Goal: Task Accomplishment & Management: Complete application form

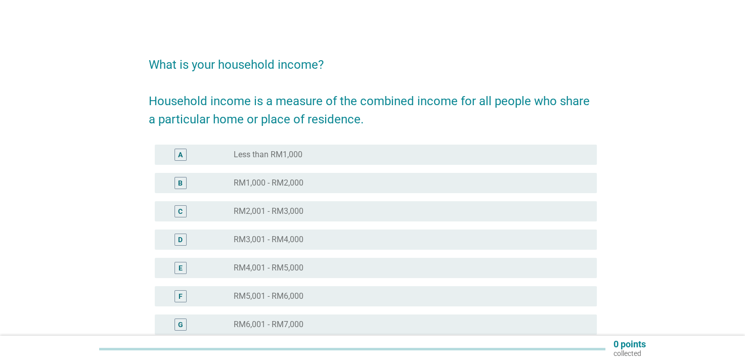
scroll to position [101, 0]
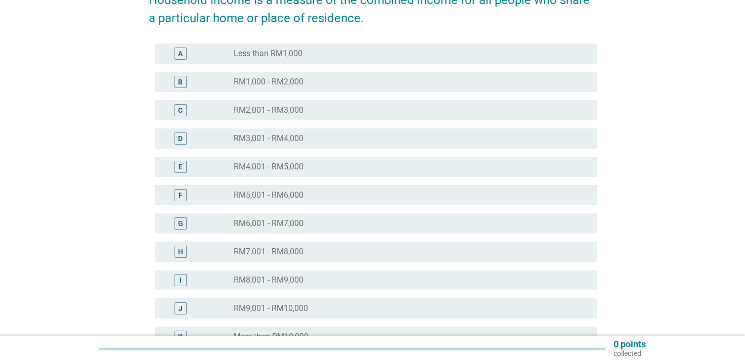
click at [378, 234] on div "G radio_button_unchecked RM6,001 - RM7,000" at bounding box center [373, 223] width 448 height 28
click at [368, 254] on div "radio_button_unchecked RM7,001 - RM8,000" at bounding box center [407, 252] width 347 height 10
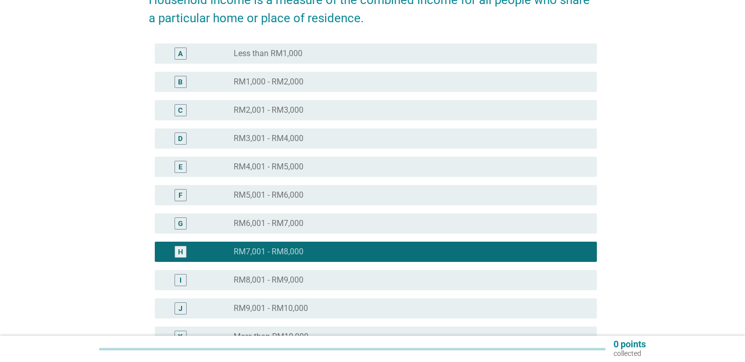
scroll to position [202, 0]
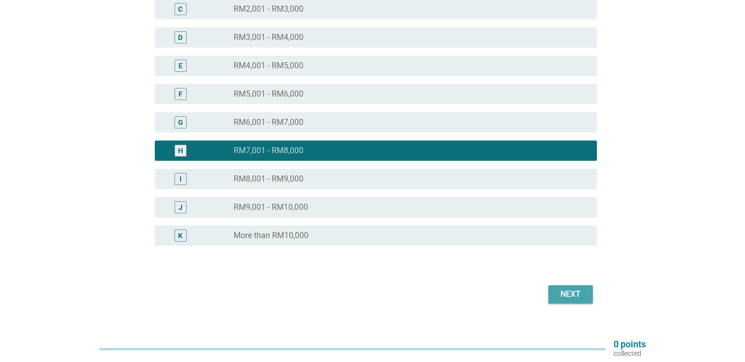
click at [570, 291] on div "Next" at bounding box center [570, 294] width 28 height 12
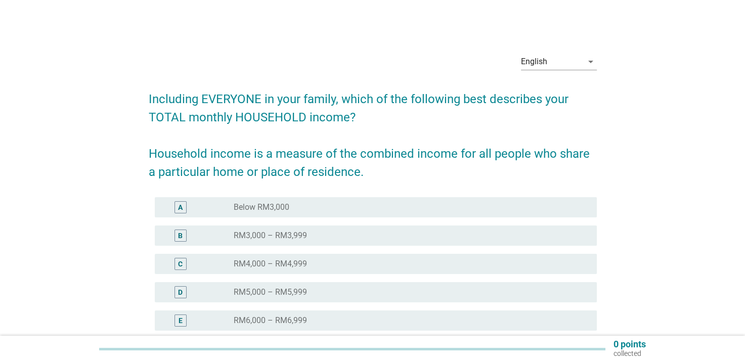
click at [66, 117] on div "English arrow_drop_down Including EVERYONE in your family, which of the followi…" at bounding box center [372, 275] width 697 height 476
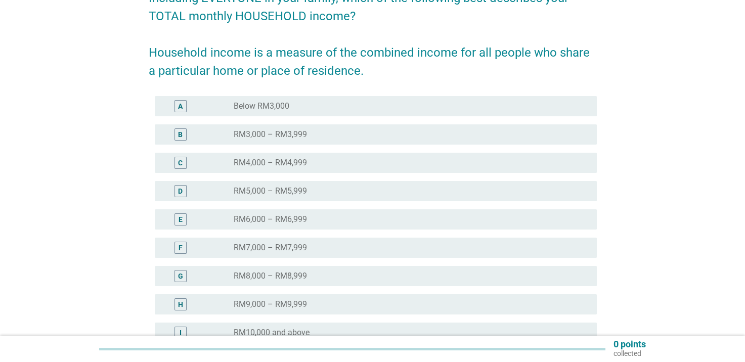
scroll to position [152, 0]
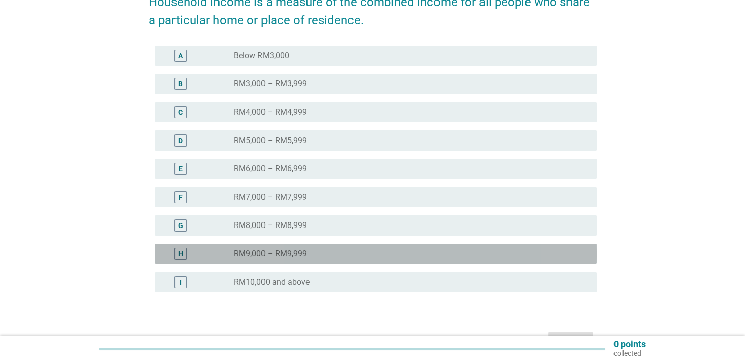
click at [366, 253] on div "radio_button_unchecked RM9,000 – RM9,999" at bounding box center [407, 254] width 347 height 10
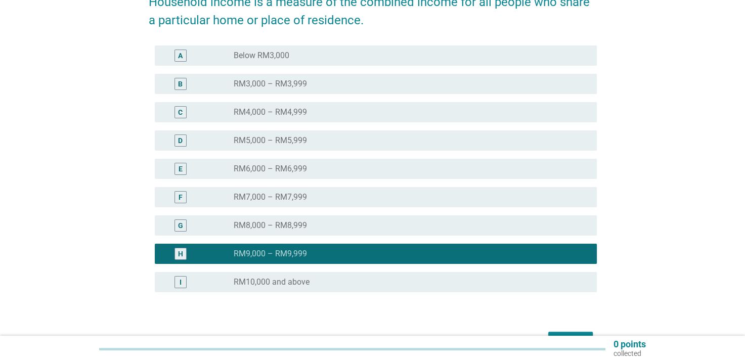
click at [447, 279] on div "radio_button_unchecked RM10,000 and above" at bounding box center [407, 282] width 347 height 10
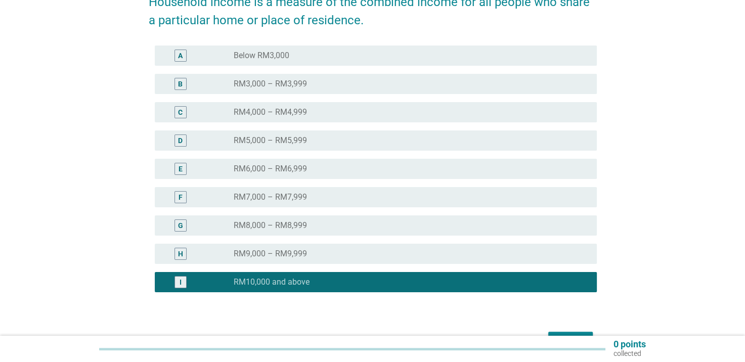
scroll to position [202, 0]
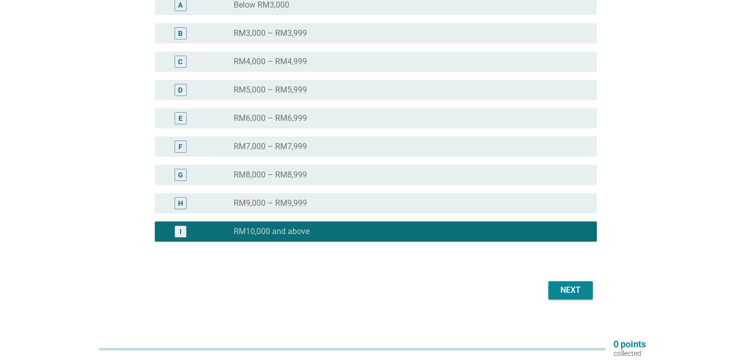
click at [575, 295] on div "Next" at bounding box center [570, 290] width 28 height 12
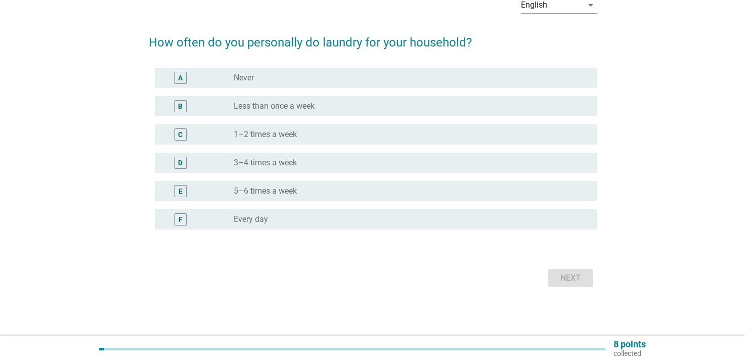
scroll to position [0, 0]
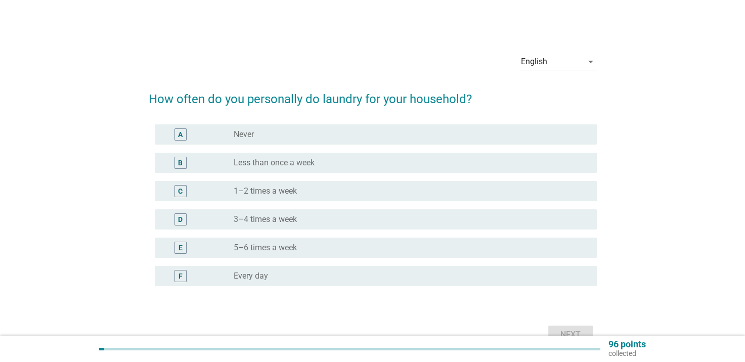
click at [365, 223] on div "radio_button_unchecked 3–4 times a week" at bounding box center [407, 219] width 347 height 10
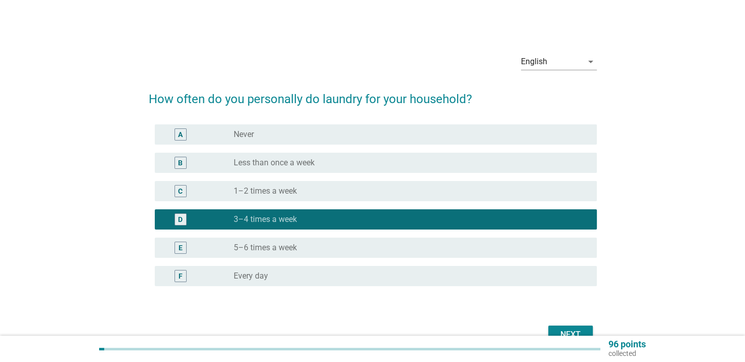
scroll to position [51, 0]
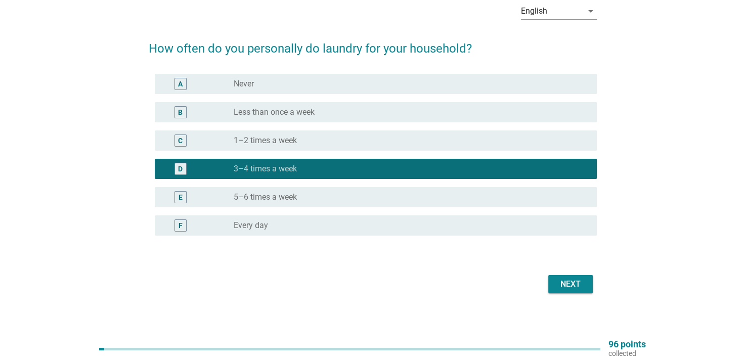
click at [565, 281] on div "Next" at bounding box center [570, 284] width 28 height 12
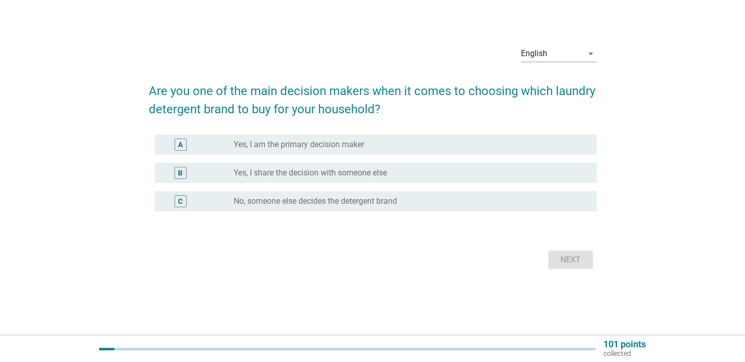
scroll to position [0, 0]
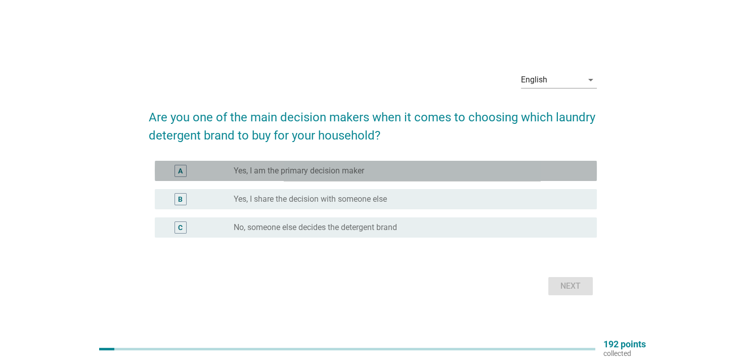
click at [412, 170] on div "radio_button_unchecked Yes, I am the primary decision maker" at bounding box center [407, 171] width 347 height 10
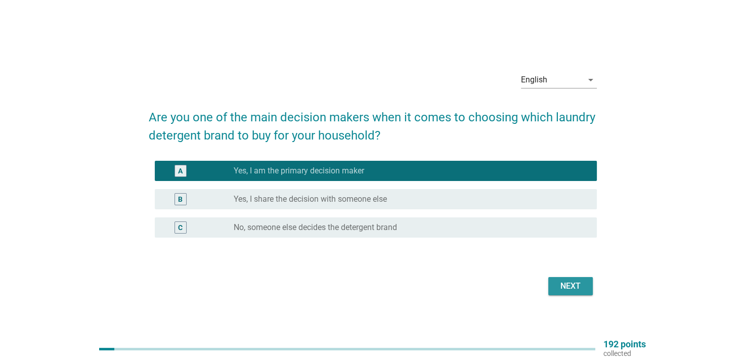
click at [564, 294] on button "Next" at bounding box center [570, 286] width 45 height 18
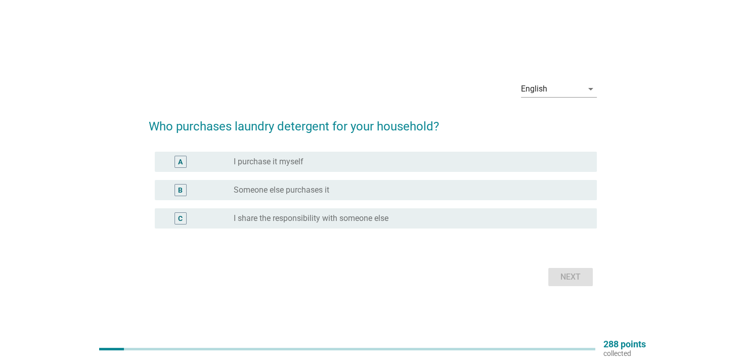
click at [396, 164] on div "radio_button_unchecked I purchase it myself" at bounding box center [407, 162] width 347 height 10
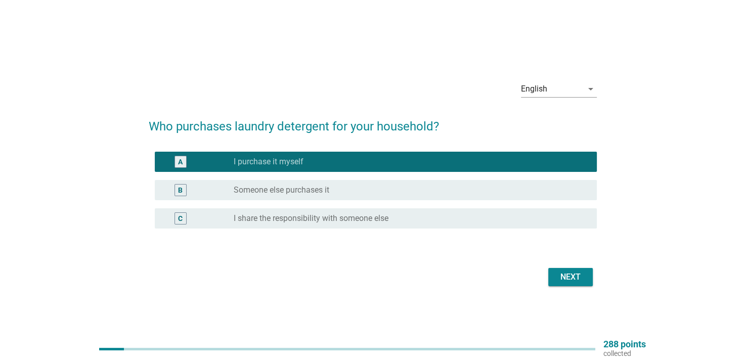
click at [573, 287] on div "Next" at bounding box center [373, 277] width 448 height 24
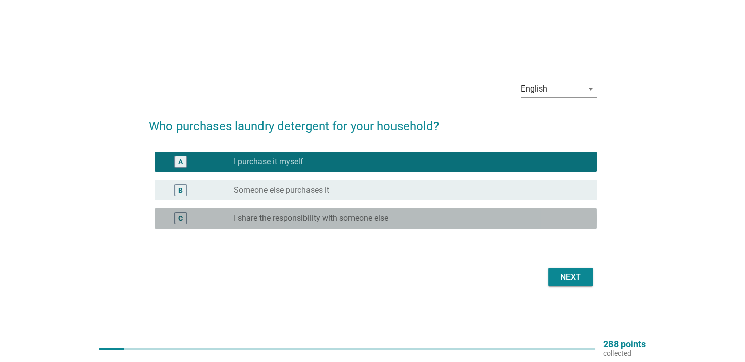
click at [485, 213] on div "radio_button_unchecked I share the responsibility with someone else" at bounding box center [407, 218] width 347 height 10
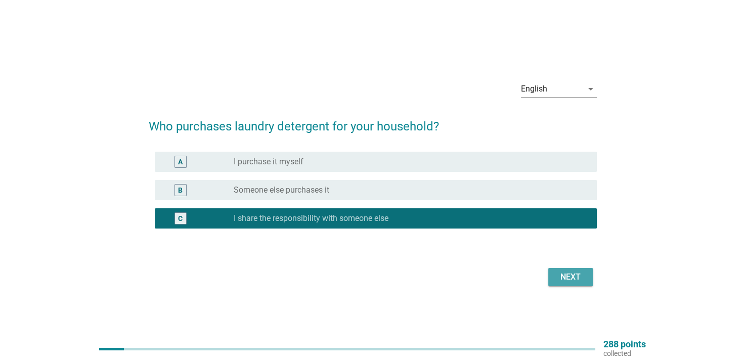
drag, startPoint x: 567, startPoint y: 280, endPoint x: 564, endPoint y: 275, distance: 6.2
click at [567, 280] on div "Next" at bounding box center [570, 277] width 28 height 12
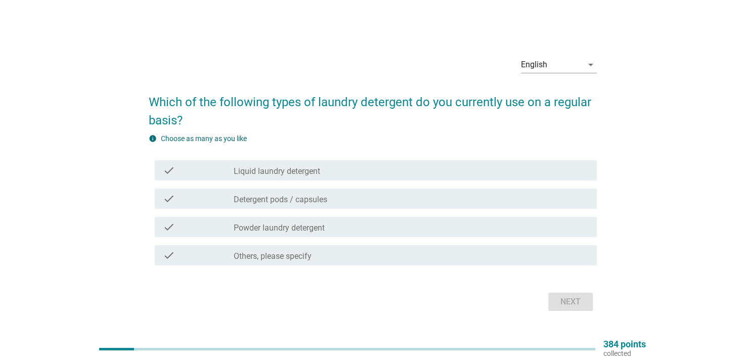
click at [449, 169] on div "check_box_outline_blank Liquid laundry detergent" at bounding box center [411, 170] width 355 height 12
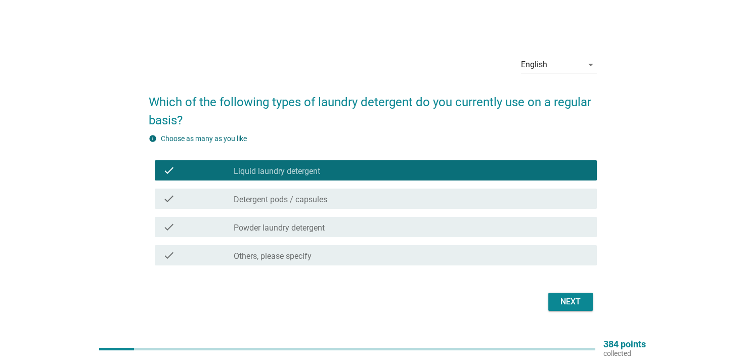
click at [565, 302] on div "Next" at bounding box center [570, 302] width 28 height 12
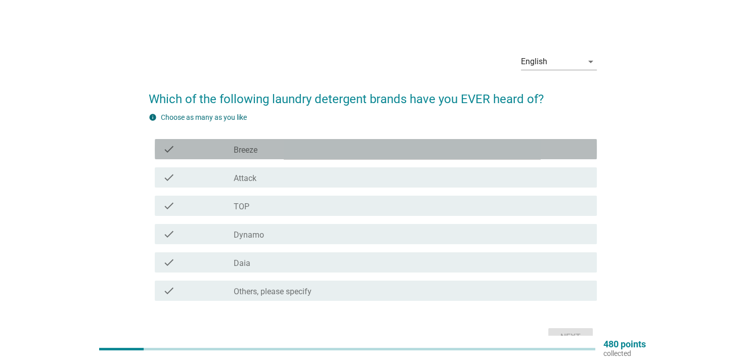
click at [374, 150] on div "check_box_outline_blank Breeze" at bounding box center [411, 149] width 355 height 12
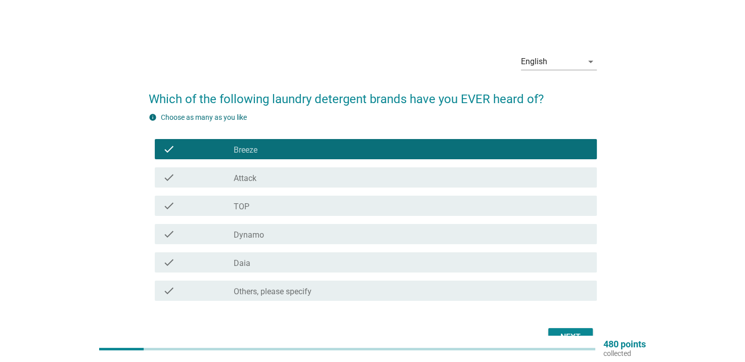
click at [374, 173] on div "check_box_outline_blank Attack" at bounding box center [411, 177] width 355 height 12
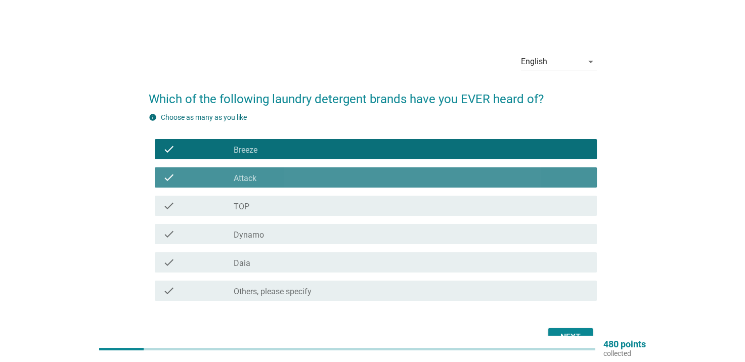
click at [376, 209] on div "check_box_outline_blank TOP" at bounding box center [411, 206] width 355 height 12
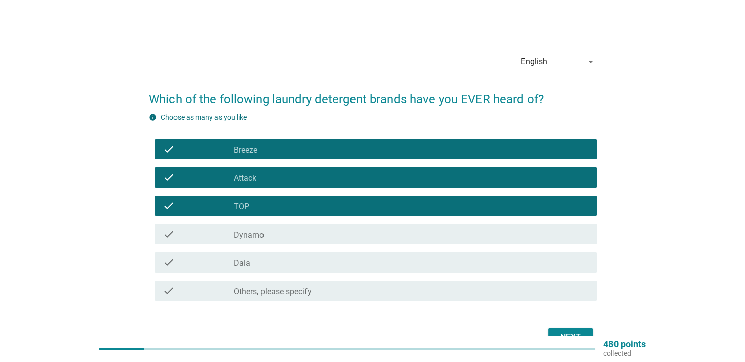
click at [370, 239] on div "check_box_outline_blank Dynamo" at bounding box center [411, 234] width 355 height 12
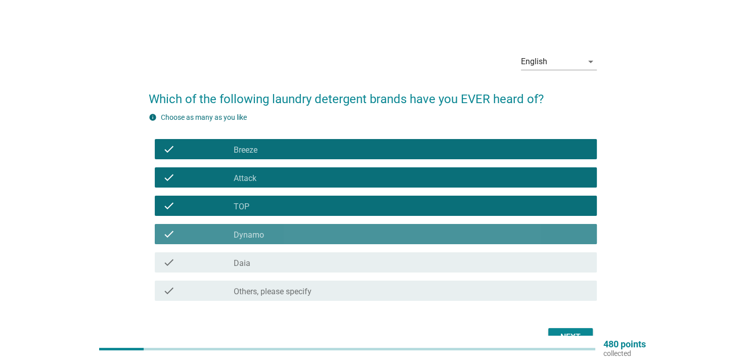
click at [362, 265] on div "check_box_outline_blank Daia" at bounding box center [411, 262] width 355 height 12
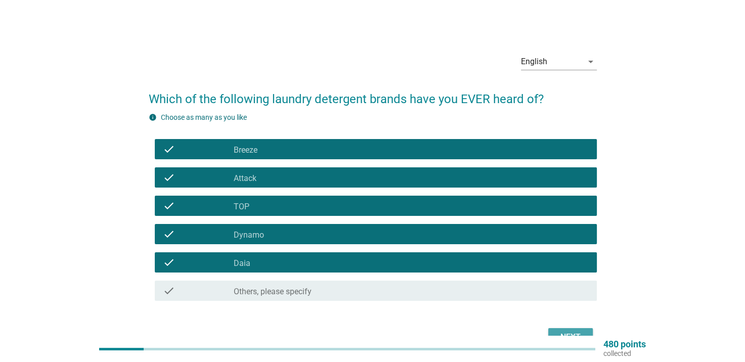
click at [565, 330] on button "Next" at bounding box center [570, 337] width 45 height 18
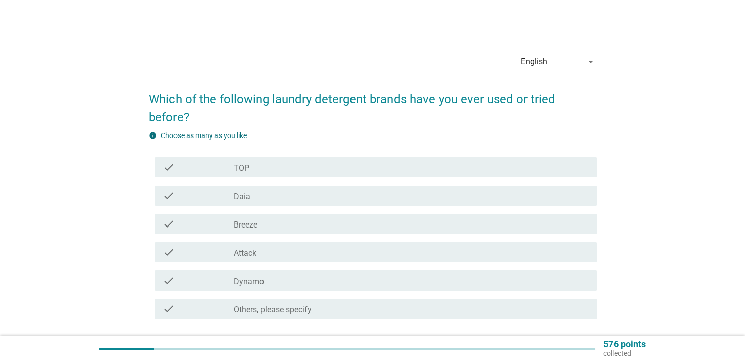
click at [302, 174] on div "check check_box_outline_blank TOP" at bounding box center [376, 167] width 442 height 20
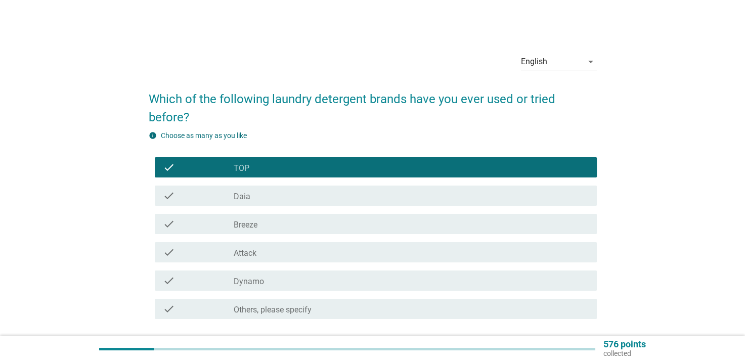
click at [304, 221] on div "check_box_outline_blank Breeze" at bounding box center [411, 224] width 355 height 12
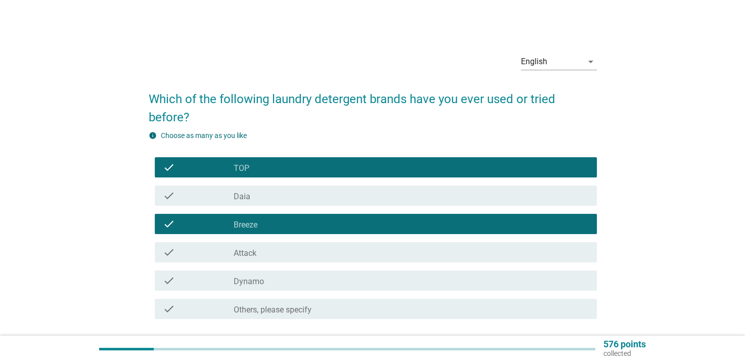
click at [295, 255] on div "check_box_outline_blank Attack" at bounding box center [411, 252] width 355 height 12
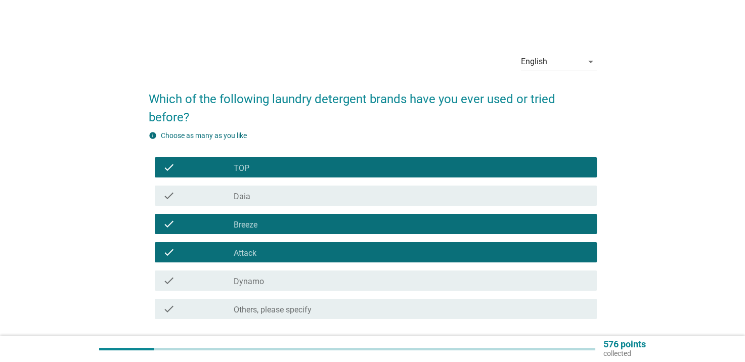
scroll to position [51, 0]
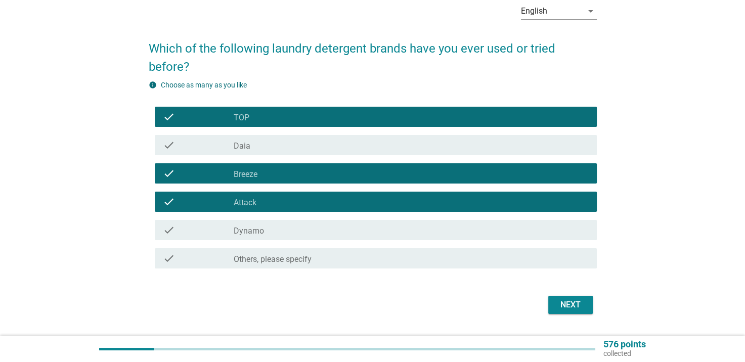
click at [570, 309] on div "Next" at bounding box center [570, 305] width 28 height 12
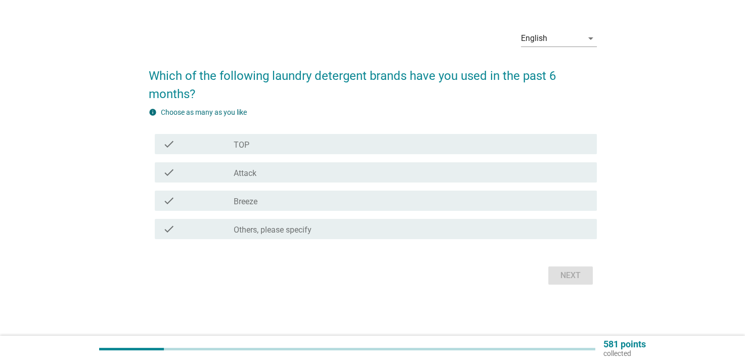
scroll to position [0, 0]
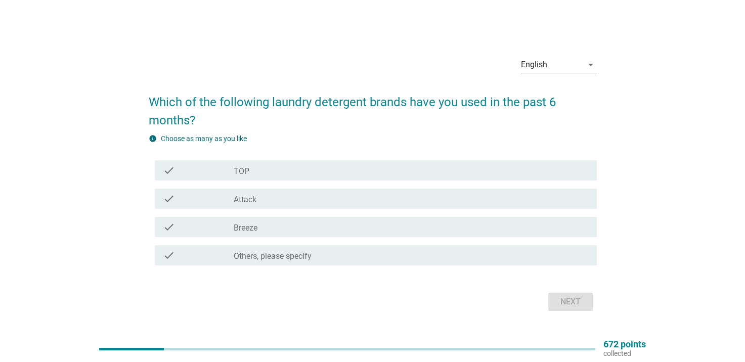
click at [332, 175] on div "check_box_outline_blank TOP" at bounding box center [411, 170] width 355 height 12
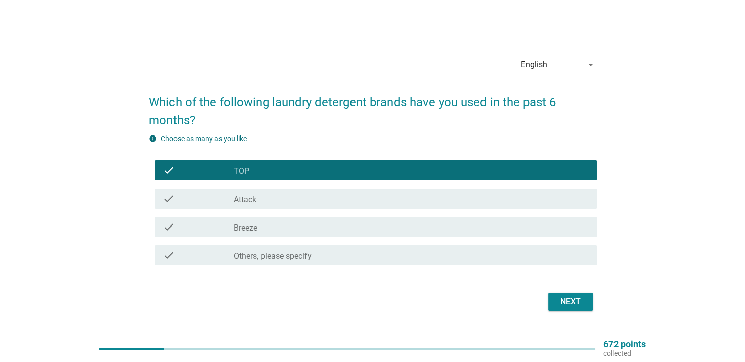
click at [341, 226] on div "check_box_outline_blank Breeze" at bounding box center [411, 227] width 355 height 12
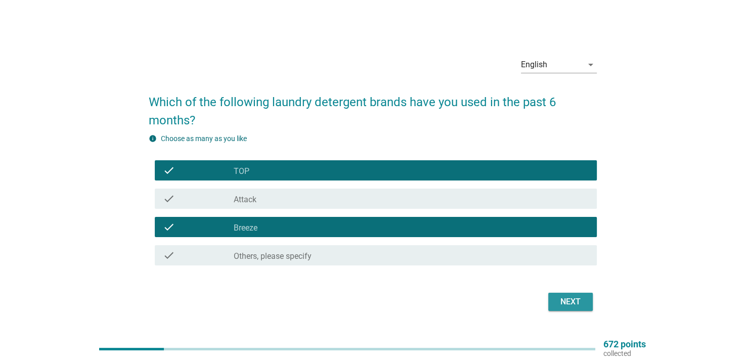
click at [575, 304] on div "Next" at bounding box center [570, 302] width 28 height 12
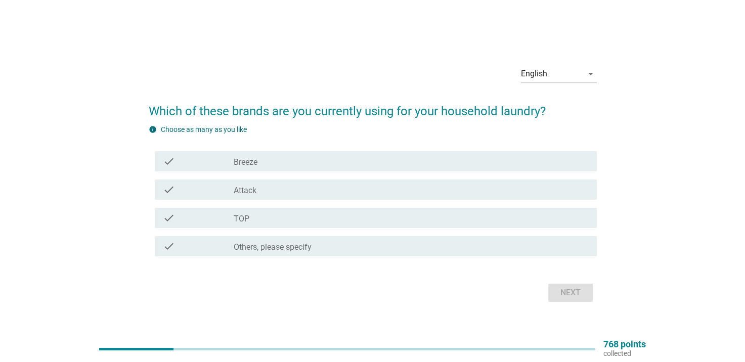
click at [474, 219] on div "check_box TOP" at bounding box center [411, 218] width 355 height 12
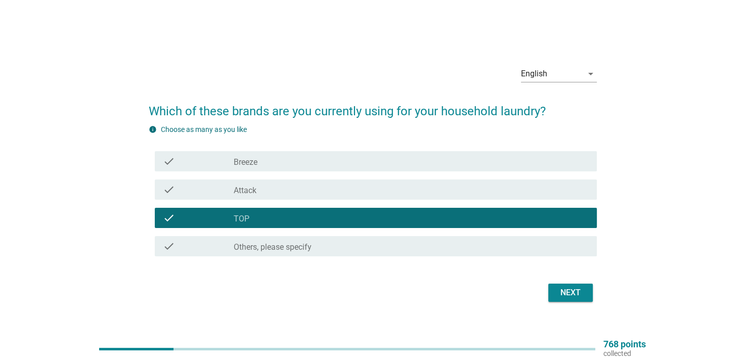
click at [575, 287] on div "Next" at bounding box center [570, 293] width 28 height 12
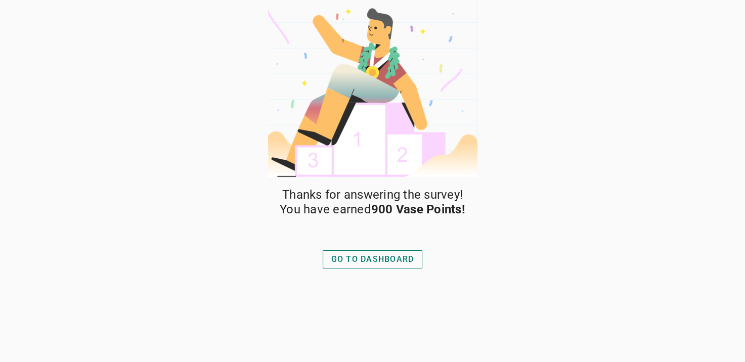
click at [395, 262] on div "GO TO DASHBOARD" at bounding box center [372, 259] width 83 height 12
